Goal: Use online tool/utility: Utilize a website feature to perform a specific function

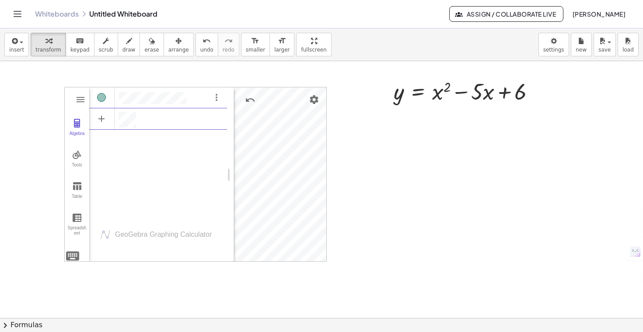
scroll to position [5, 0]
click at [396, 187] on div at bounding box center [321, 318] width 643 height 514
click at [220, 95] on img "Options" at bounding box center [216, 97] width 10 height 10
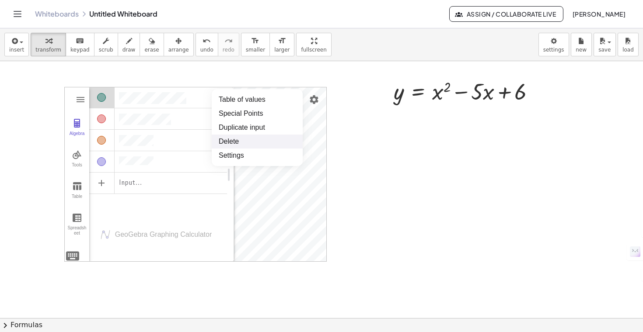
click at [235, 144] on li "Delete" at bounding box center [257, 142] width 91 height 14
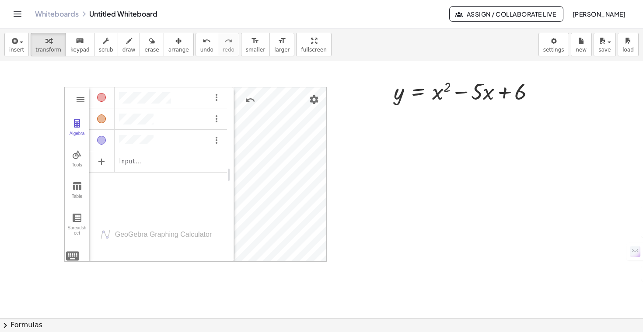
click at [382, 166] on div at bounding box center [321, 318] width 643 height 514
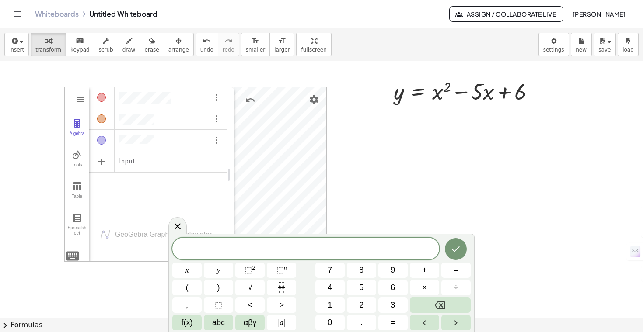
click at [441, 184] on div at bounding box center [321, 318] width 643 height 514
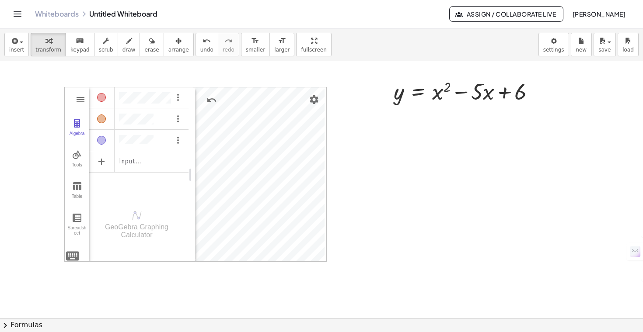
drag, startPoint x: 234, startPoint y: 179, endPoint x: 194, endPoint y: 179, distance: 39.4
click at [356, 273] on div "GeoGebra Graphing Calculator Clear All Open Save online Save to your computer S…" at bounding box center [321, 318] width 643 height 514
click at [177, 143] on img "Options" at bounding box center [177, 140] width 10 height 10
click at [192, 161] on li "Special Points" at bounding box center [217, 157] width 91 height 14
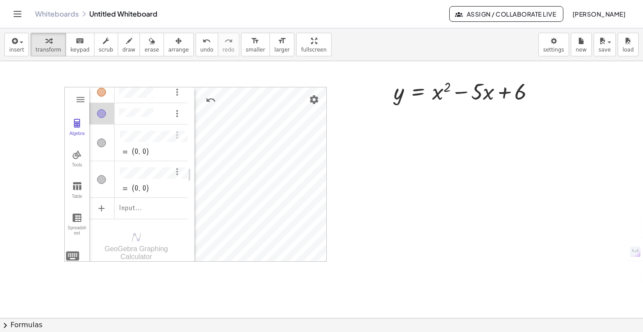
click at [178, 168] on img "Options" at bounding box center [177, 172] width 10 height 10
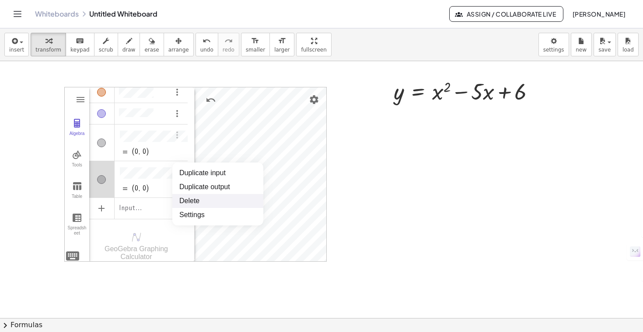
click at [195, 203] on li "Delete" at bounding box center [217, 201] width 91 height 14
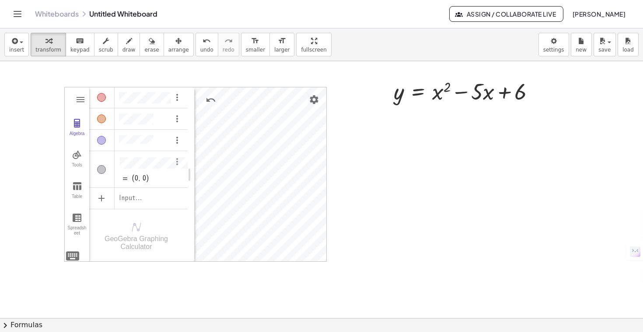
click at [177, 159] on img "Options" at bounding box center [177, 162] width 10 height 10
click at [185, 196] on li "Delete" at bounding box center [217, 192] width 91 height 14
click at [73, 163] on div "Tools" at bounding box center [76, 169] width 21 height 12
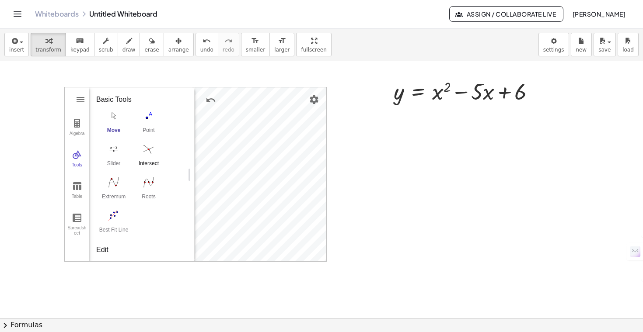
click at [155, 154] on img "Intersect. Select intersection or two objects successively" at bounding box center [148, 149] width 35 height 14
click at [79, 185] on img "Graphing Calculator" at bounding box center [77, 186] width 10 height 10
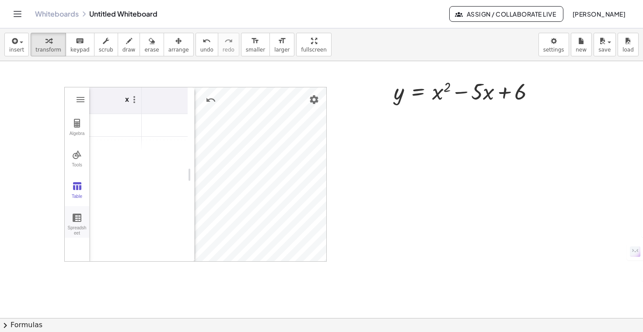
click at [78, 227] on div "Spreadsheet" at bounding box center [76, 232] width 21 height 12
click at [77, 157] on img "Graphing Calculator" at bounding box center [77, 155] width 10 height 10
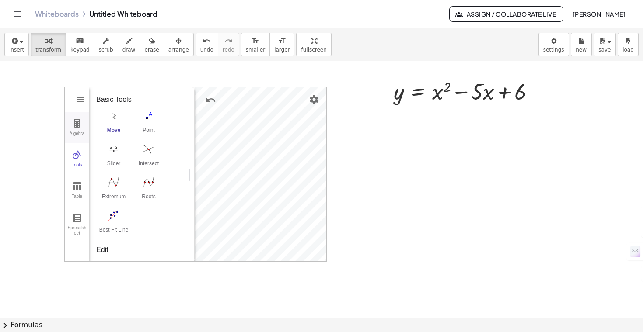
click at [76, 126] on img "Graphing Calculator" at bounding box center [77, 123] width 10 height 10
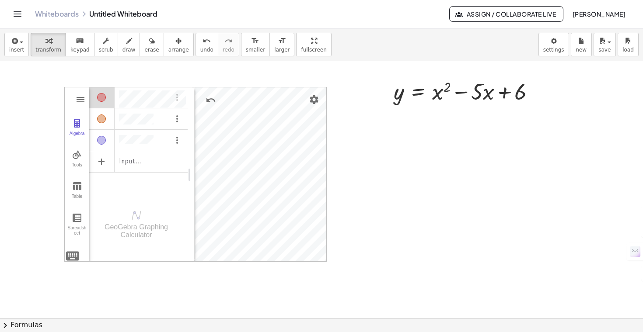
scroll to position [5, 0]
click at [444, 78] on div at bounding box center [467, 91] width 157 height 30
click at [477, 84] on div at bounding box center [467, 91] width 157 height 30
drag, startPoint x: 480, startPoint y: 112, endPoint x: 480, endPoint y: 107, distance: 5.2
click at [480, 112] on div at bounding box center [321, 318] width 643 height 514
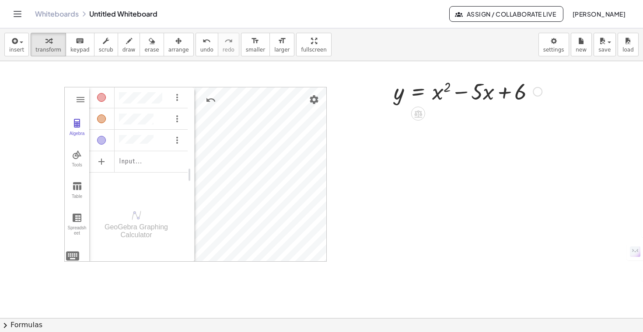
click at [480, 107] on div "y = + x 2 − · 5 · x + 6" at bounding box center [465, 91] width 168 height 34
click at [480, 95] on div at bounding box center [467, 91] width 157 height 30
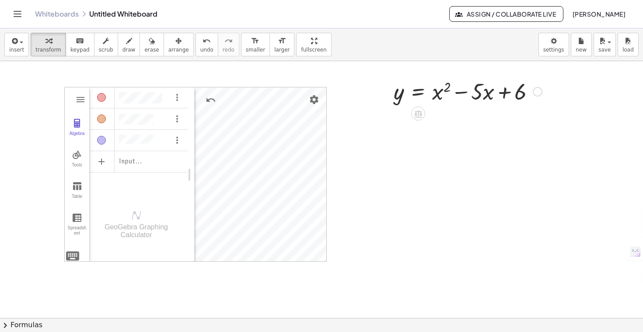
click at [480, 95] on div at bounding box center [467, 91] width 157 height 30
click at [538, 91] on div at bounding box center [538, 92] width 10 height 10
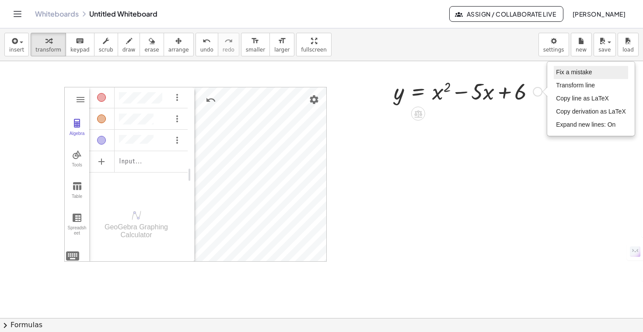
click at [586, 73] on span "Fix a mistake" at bounding box center [574, 72] width 36 height 7
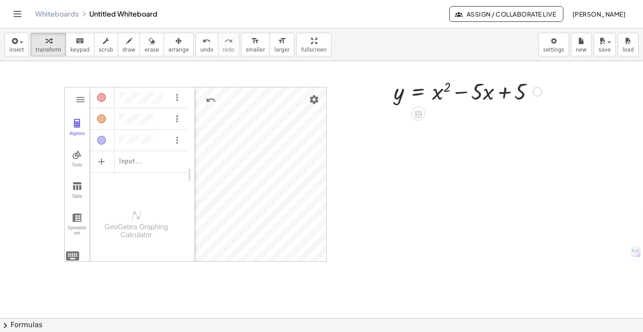
click at [538, 91] on div "Fix a mistake Transform line Copy line as LaTeX Copy derivation as LaTeX Expand…" at bounding box center [537, 92] width 10 height 10
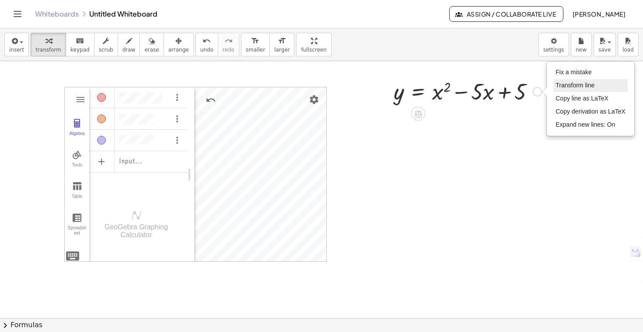
click at [598, 87] on li "Transform line" at bounding box center [590, 85] width 74 height 13
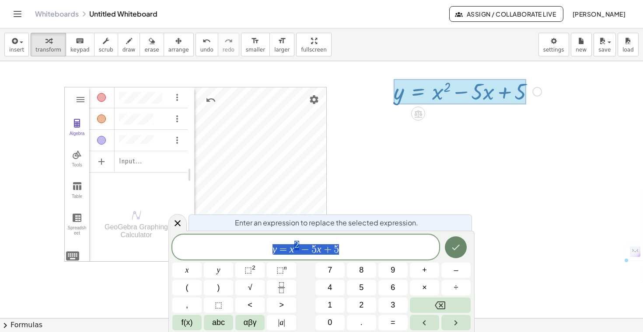
click at [458, 240] on button "Done" at bounding box center [456, 248] width 22 height 22
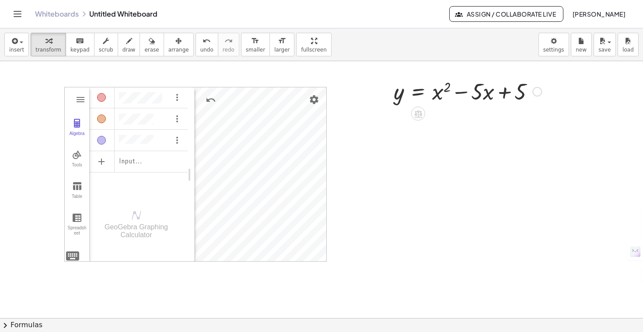
click at [535, 91] on div at bounding box center [537, 92] width 10 height 10
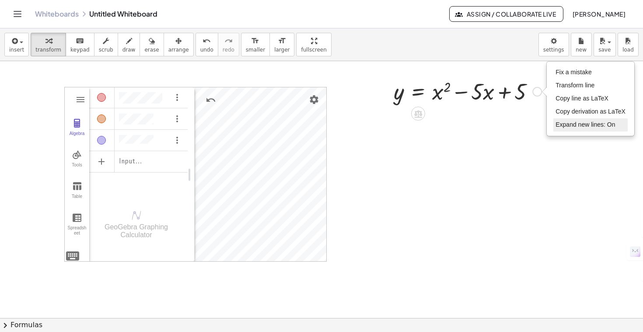
click at [578, 128] on span "Expand new lines: On" at bounding box center [585, 124] width 59 height 7
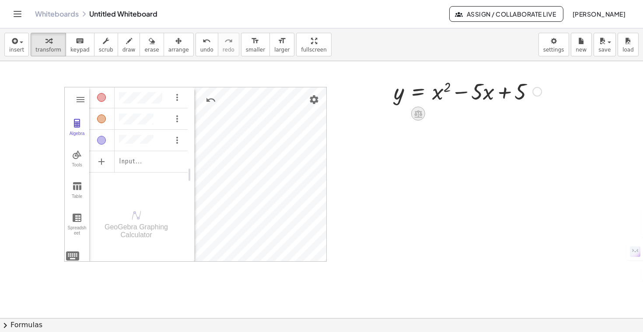
click at [415, 115] on icon at bounding box center [418, 113] width 8 height 7
click at [423, 114] on div "×" at bounding box center [418, 114] width 14 height 14
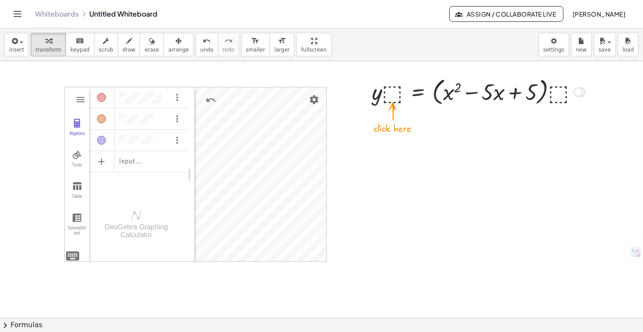
click at [391, 91] on div at bounding box center [478, 91] width 222 height 33
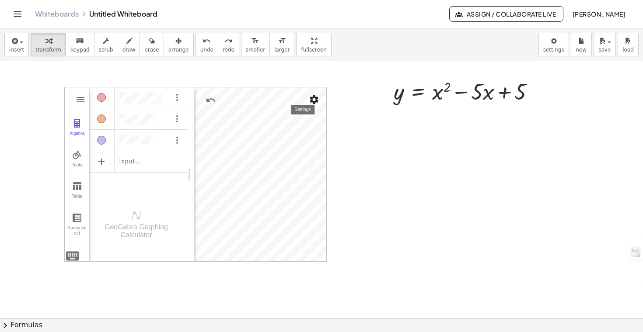
click at [317, 96] on img "Settings" at bounding box center [314, 99] width 10 height 10
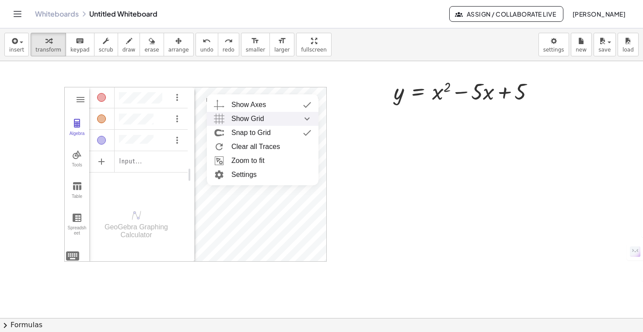
click at [283, 116] on div "Show Grid" at bounding box center [271, 119] width 80 height 14
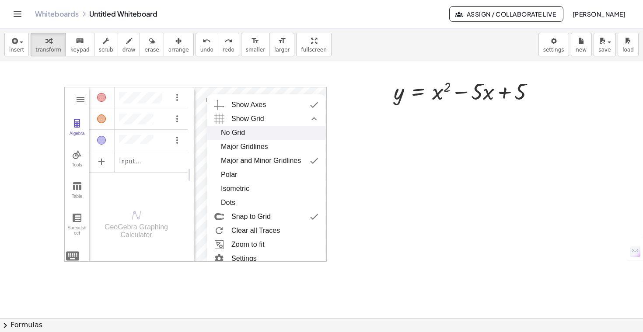
click at [259, 134] on div "No Grid" at bounding box center [266, 133] width 91 height 14
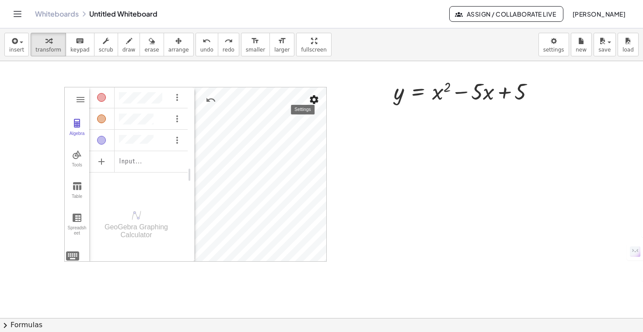
click at [318, 99] on img "Settings" at bounding box center [314, 99] width 10 height 10
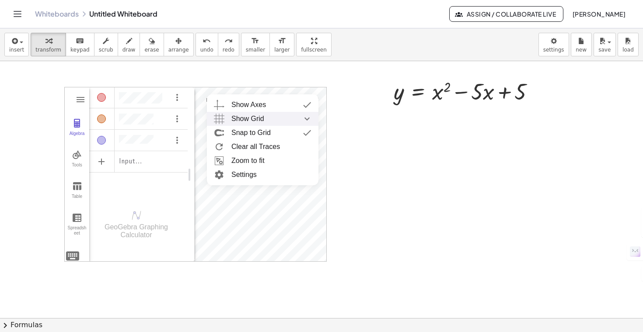
click at [266, 120] on div "Show Grid" at bounding box center [271, 119] width 80 height 14
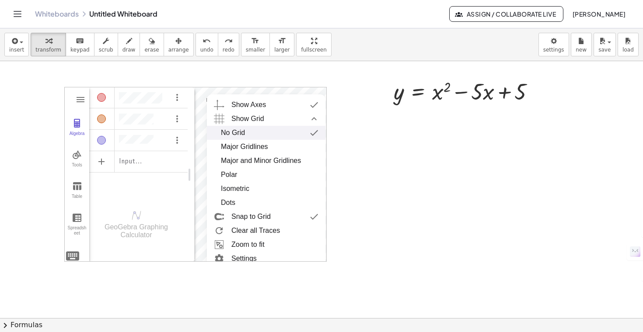
click at [316, 132] on img "Graphing Calculator" at bounding box center [314, 133] width 16 height 14
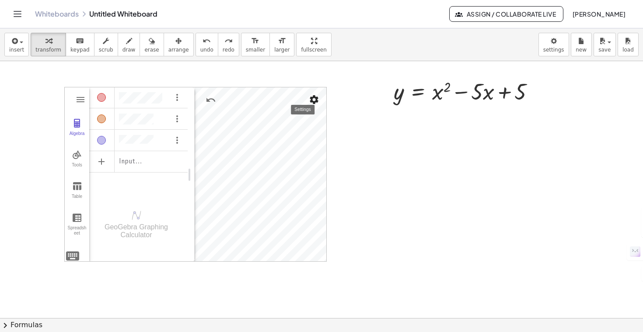
click at [311, 99] on img "Settings" at bounding box center [314, 99] width 10 height 10
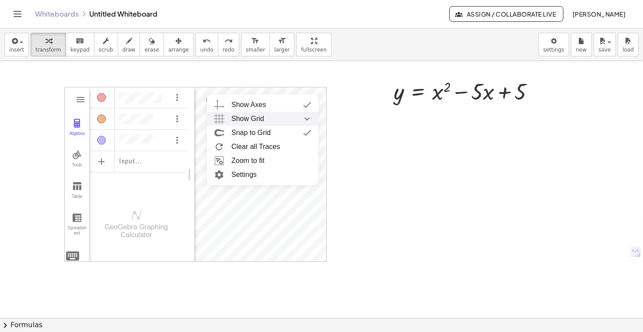
click at [291, 118] on div "Show Grid" at bounding box center [271, 119] width 80 height 14
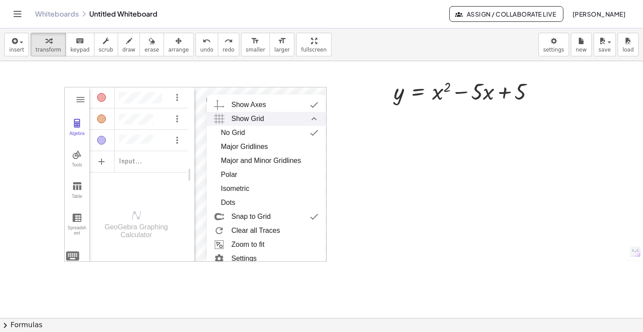
click at [315, 119] on img "Show Grid expanded" at bounding box center [314, 119] width 16 height 14
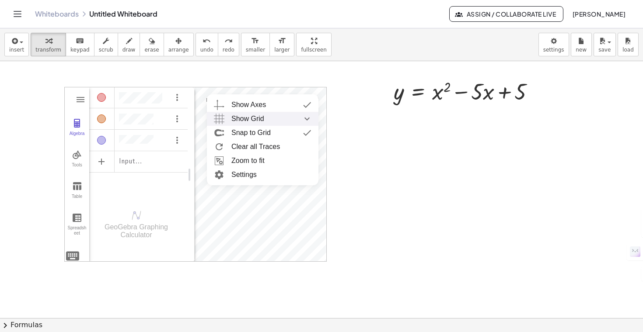
click at [253, 120] on span "Show Grid" at bounding box center [247, 119] width 33 height 14
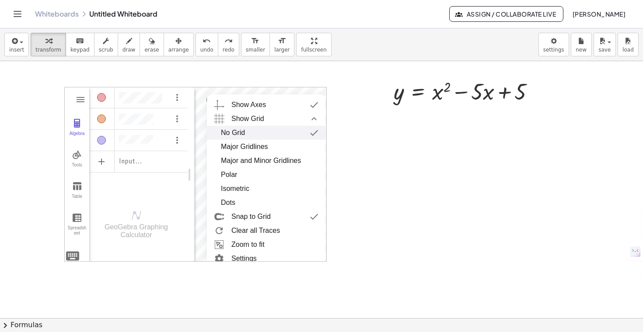
click at [315, 133] on img "Graphing Calculator" at bounding box center [314, 133] width 16 height 14
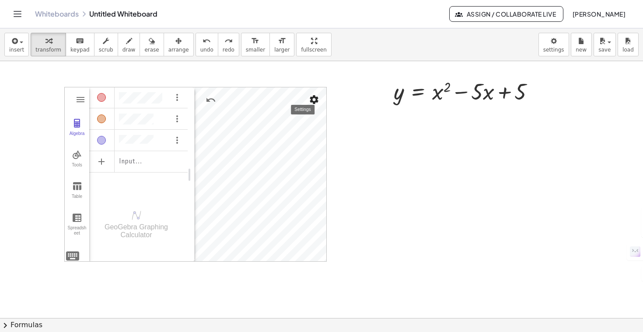
click at [316, 100] on img "Settings" at bounding box center [314, 99] width 10 height 10
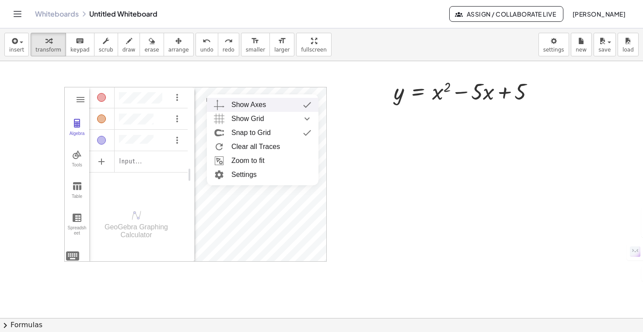
click at [201, 101] on div "Graphing Calculator" at bounding box center [208, 100] width 26 height 21
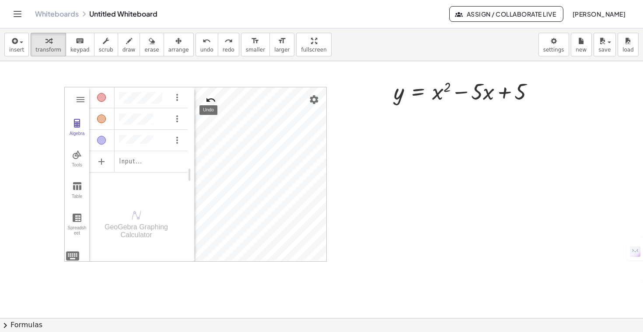
click at [211, 100] on img "Undo" at bounding box center [211, 100] width 10 height 10
click at [315, 102] on img "Settings" at bounding box center [314, 99] width 10 height 10
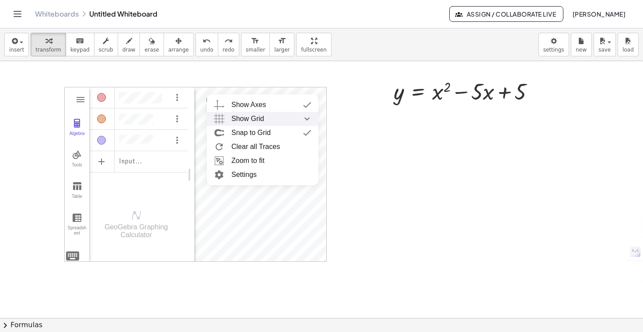
click at [311, 118] on img "Show Grid collapsed" at bounding box center [307, 119] width 16 height 14
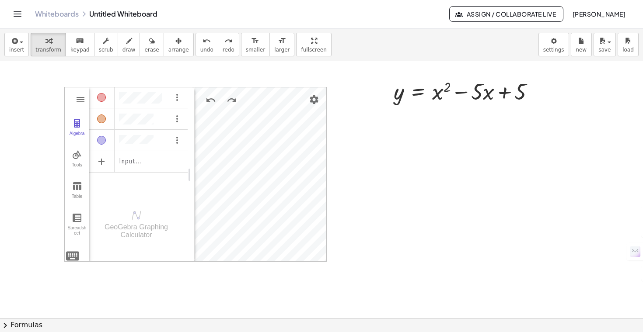
click at [359, 149] on div at bounding box center [321, 318] width 643 height 514
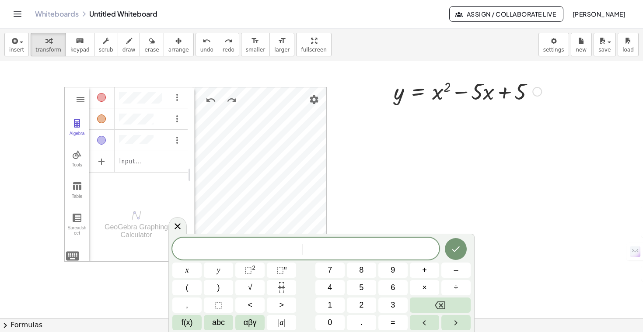
click at [539, 93] on div at bounding box center [537, 92] width 10 height 10
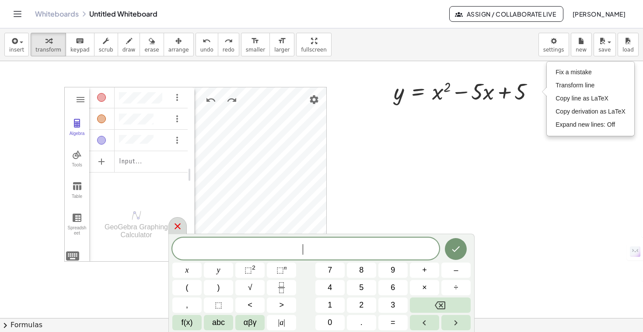
click at [177, 226] on icon at bounding box center [178, 227] width 6 height 6
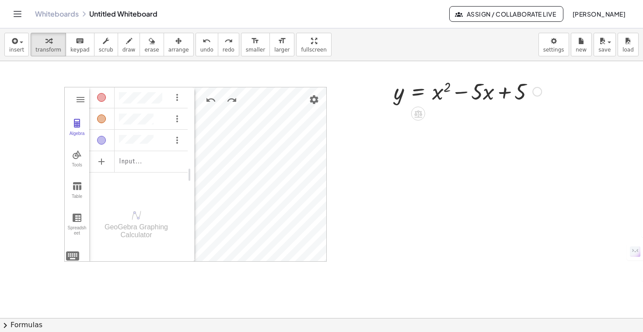
click at [538, 93] on div "Fix a mistake Transform line Copy line as LaTeX Copy derivation as LaTeX Expand…" at bounding box center [537, 92] width 10 height 10
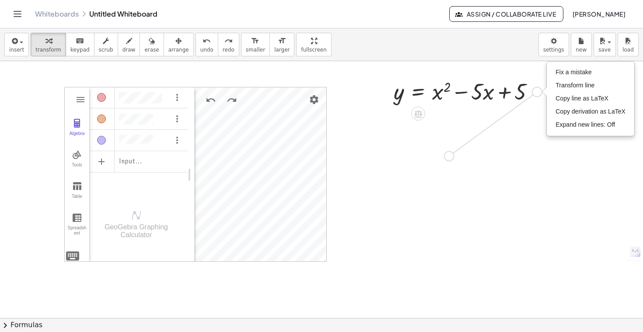
drag, startPoint x: 535, startPoint y: 87, endPoint x: 448, endPoint y: 153, distance: 108.7
click at [448, 153] on div "GeoGebra Graphing Calculator Clear All Open Save online Save to your computer S…" at bounding box center [321, 318] width 643 height 514
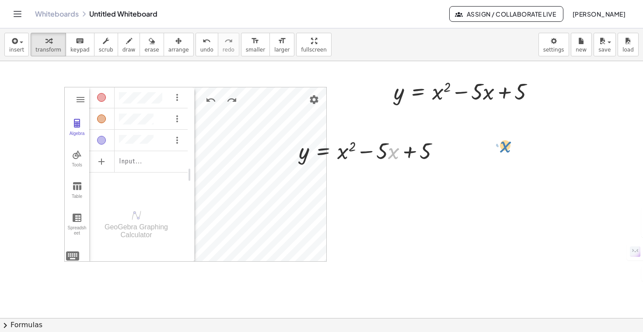
drag, startPoint x: 390, startPoint y: 150, endPoint x: 475, endPoint y: 137, distance: 86.4
click at [324, 178] on div at bounding box center [323, 173] width 14 height 14
click at [358, 174] on icon at bounding box center [358, 173] width 5 height 1
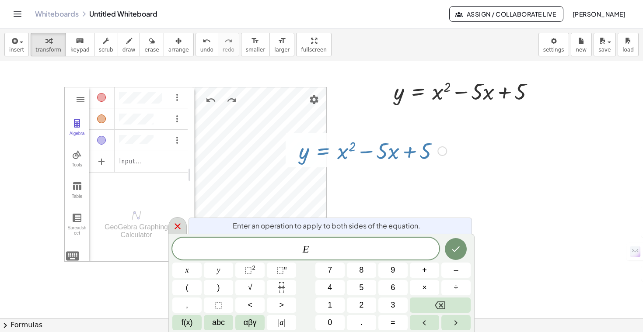
click at [182, 224] on icon at bounding box center [177, 226] width 10 height 10
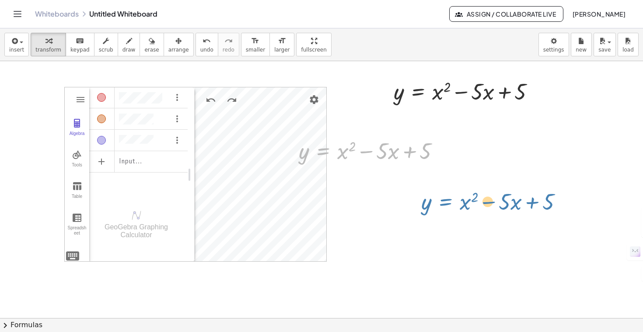
drag, startPoint x: 336, startPoint y: 153, endPoint x: 458, endPoint y: 204, distance: 132.3
click at [458, 204] on div "GeoGebra Graphing Calculator Clear All Open Save online Save to your computer S…" at bounding box center [321, 318] width 643 height 514
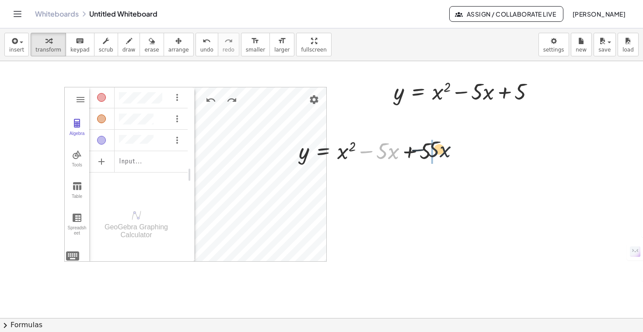
drag, startPoint x: 371, startPoint y: 157, endPoint x: 428, endPoint y: 150, distance: 57.2
click at [428, 150] on div at bounding box center [372, 151] width 157 height 30
drag, startPoint x: 363, startPoint y: 150, endPoint x: 411, endPoint y: 144, distance: 48.9
click at [411, 144] on div at bounding box center [372, 151] width 157 height 30
drag, startPoint x: 305, startPoint y: 153, endPoint x: 418, endPoint y: 154, distance: 112.9
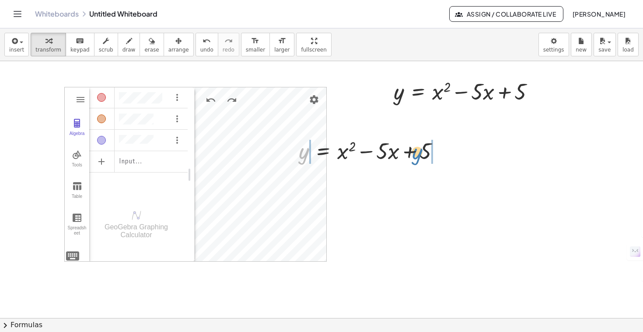
click at [418, 154] on div at bounding box center [372, 151] width 157 height 30
click at [74, 47] on span "keypad" at bounding box center [79, 50] width 19 height 6
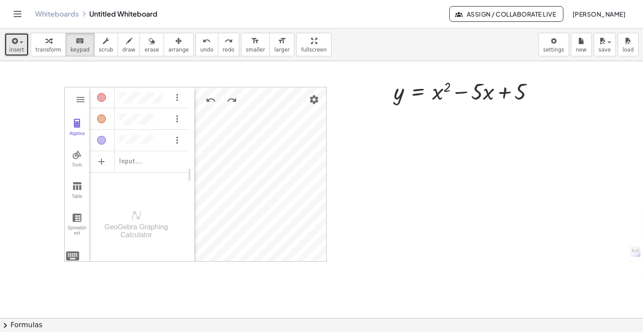
click at [27, 46] on button "insert" at bounding box center [16, 45] width 24 height 24
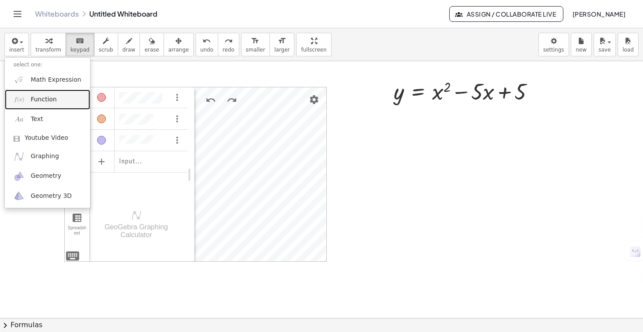
click at [30, 109] on link "Function" at bounding box center [47, 100] width 85 height 20
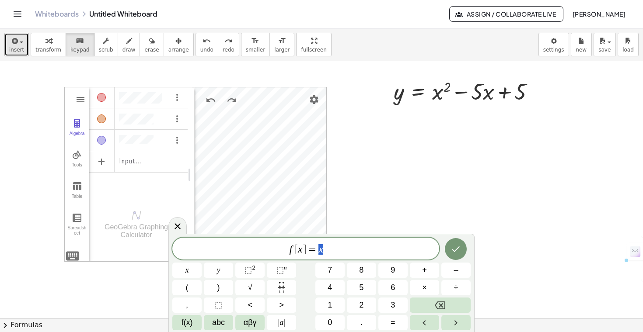
click at [23, 46] on button "insert" at bounding box center [16, 45] width 24 height 24
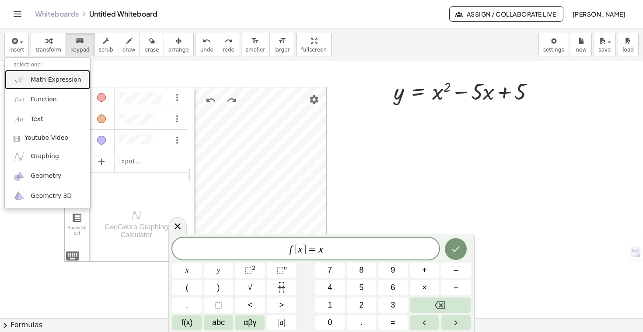
click at [26, 87] on link "Math Expression" at bounding box center [47, 80] width 85 height 20
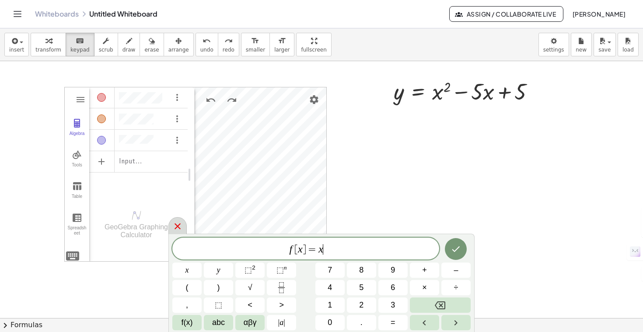
click at [181, 229] on icon at bounding box center [177, 226] width 10 height 10
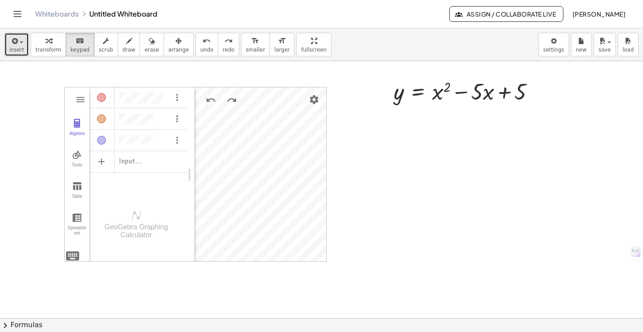
click at [24, 48] on button "insert" at bounding box center [16, 45] width 24 height 24
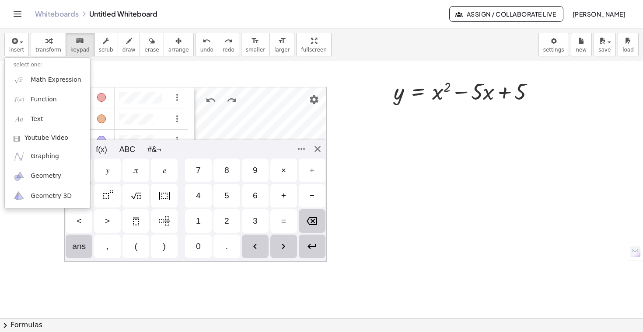
click at [73, 255] on div "GeoGebra Graphing Calculator Clear All Open Save online Save to your computer S…" at bounding box center [195, 174] width 262 height 175
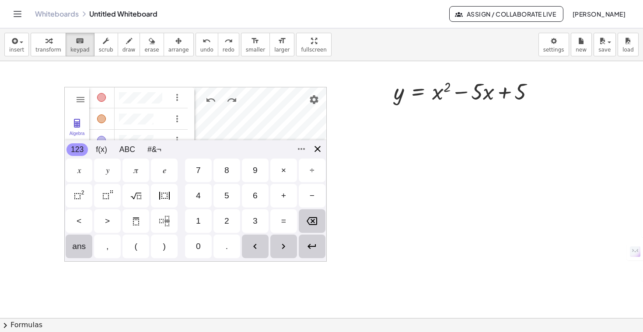
scroll to position [0, 0]
click at [320, 148] on div "GeoGebra Graphing Calculator Clear All Open Save online Save to your computer S…" at bounding box center [195, 174] width 262 height 175
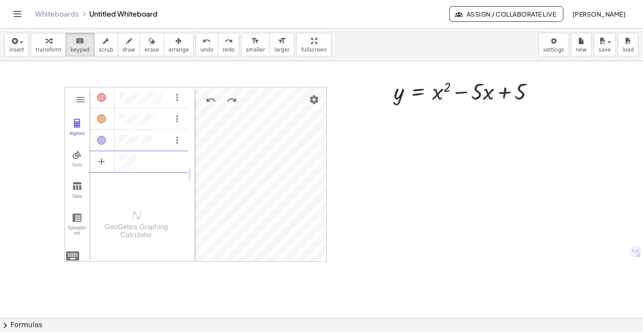
click at [137, 228] on div "GeoGebra Graphing Calculator" at bounding box center [136, 232] width 94 height 16
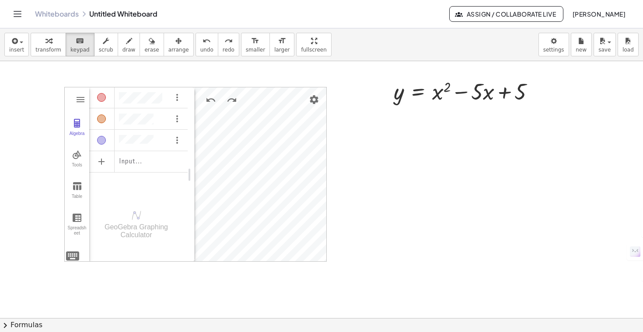
click at [137, 228] on div "GeoGebra Graphing Calculator" at bounding box center [136, 232] width 94 height 16
